Goal: Browse casually: Explore the website without a specific task or goal

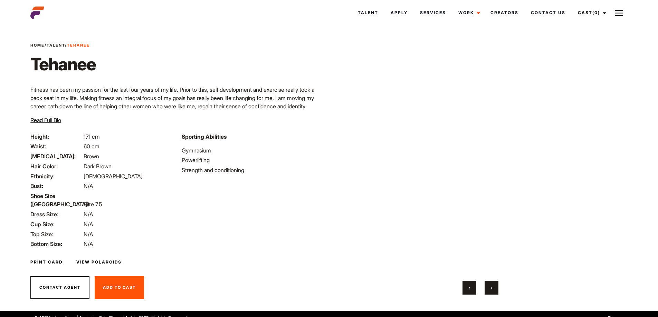
scroll to position [17, 0]
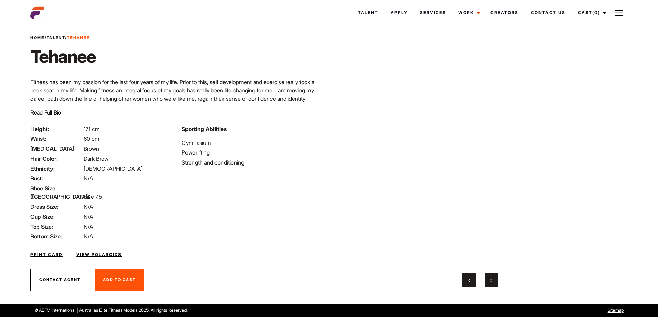
click at [506, 285] on div "‹ ›" at bounding box center [480, 281] width 269 height 14
click at [489, 281] on button "›" at bounding box center [492, 281] width 14 height 14
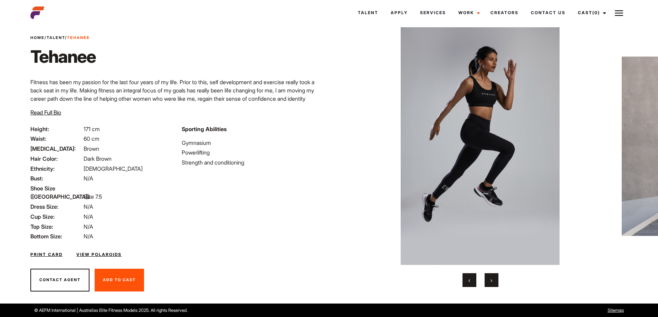
click at [488, 281] on button "›" at bounding box center [492, 281] width 14 height 14
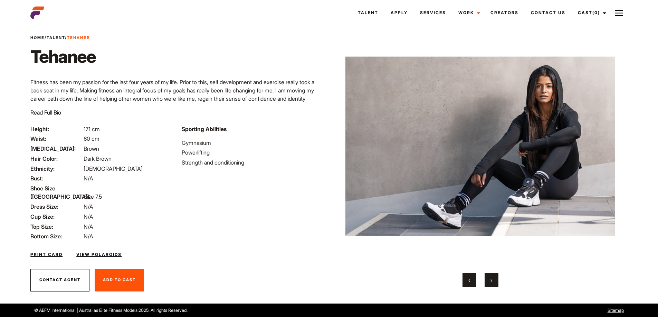
click at [488, 281] on button "›" at bounding box center [492, 281] width 14 height 14
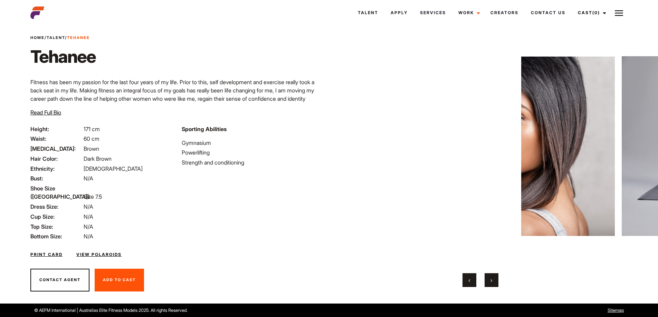
click at [488, 281] on button "›" at bounding box center [492, 281] width 14 height 14
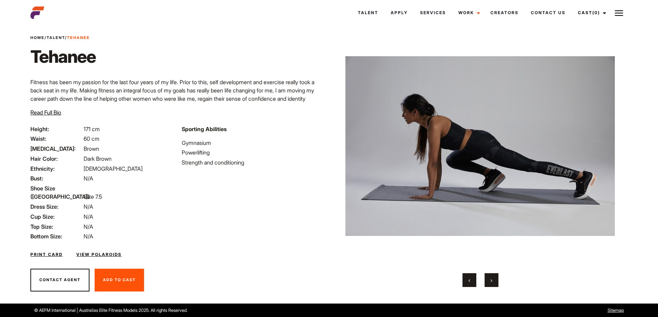
click at [488, 281] on button "›" at bounding box center [492, 281] width 14 height 14
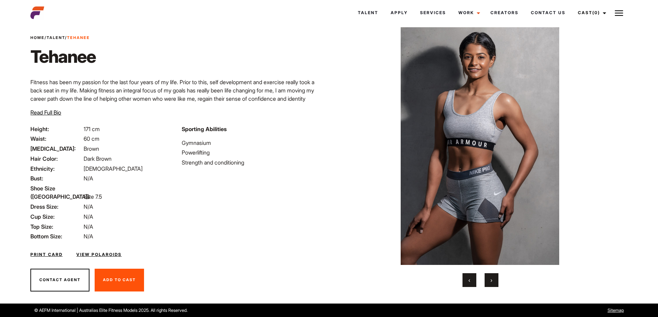
click at [488, 281] on button "›" at bounding box center [492, 281] width 14 height 14
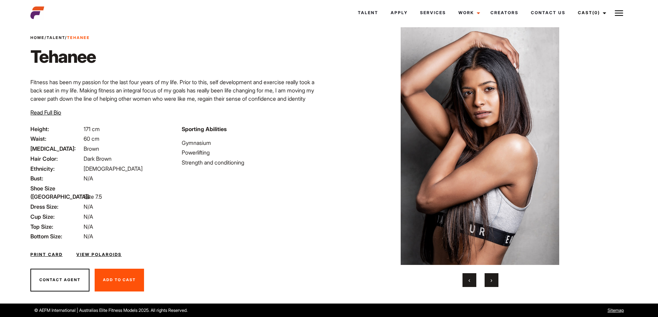
click at [488, 281] on button "›" at bounding box center [492, 281] width 14 height 14
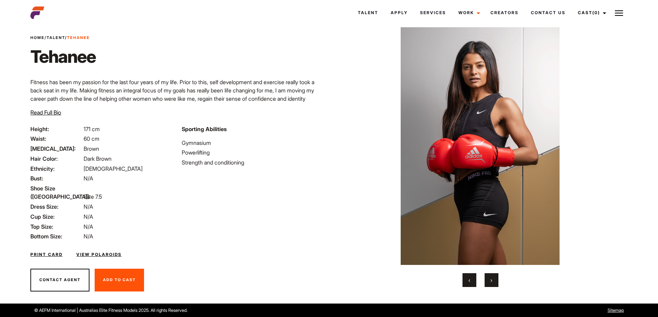
click at [488, 281] on button "›" at bounding box center [492, 281] width 14 height 14
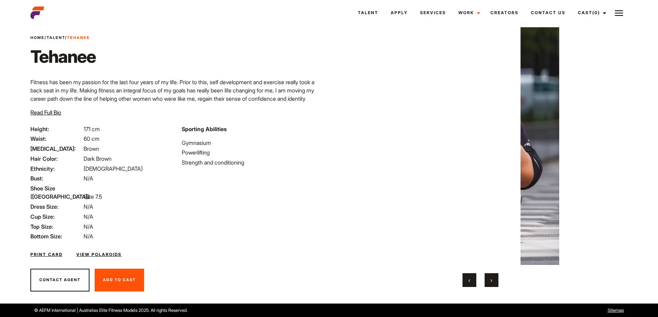
click at [488, 281] on button "›" at bounding box center [492, 281] width 14 height 14
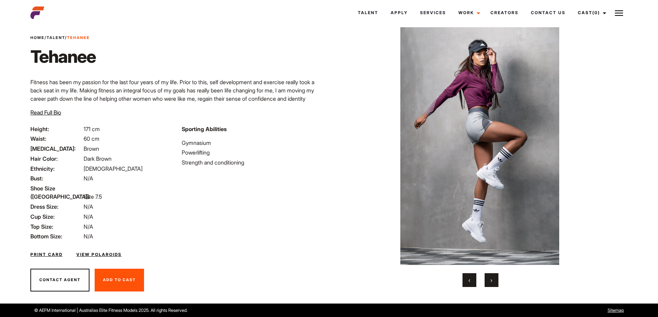
click at [488, 281] on button "›" at bounding box center [492, 281] width 14 height 14
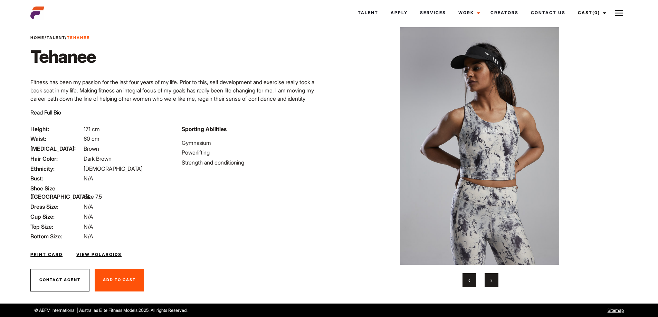
click at [488, 281] on button "›" at bounding box center [492, 281] width 14 height 14
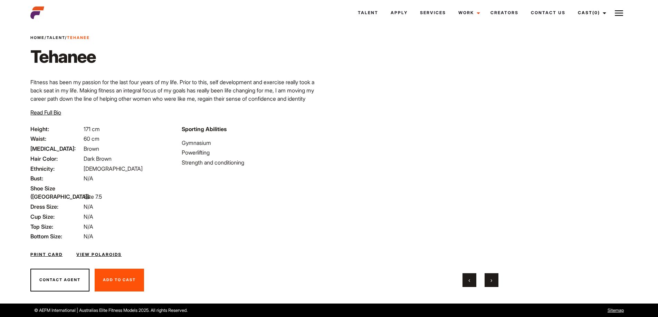
click at [488, 281] on button "›" at bounding box center [492, 281] width 14 height 14
